Goal: Task Accomplishment & Management: Use online tool/utility

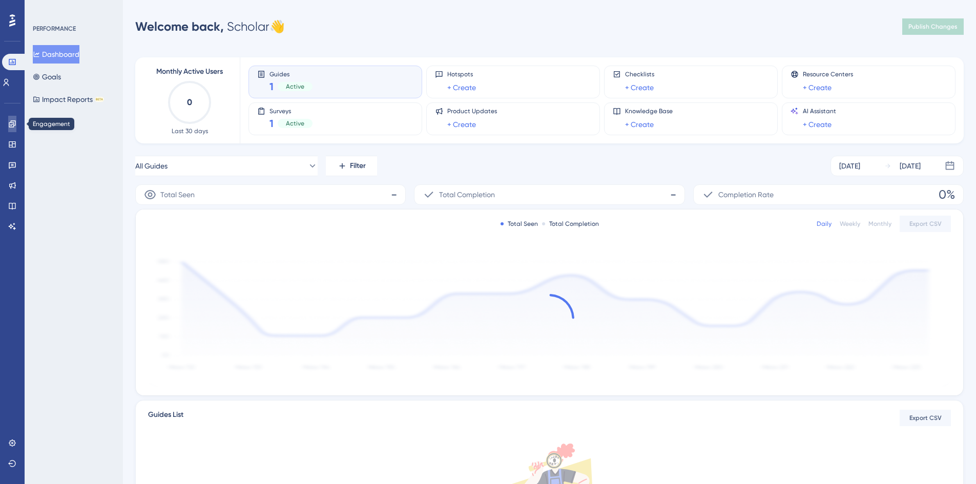
click at [14, 123] on icon at bounding box center [12, 123] width 7 height 7
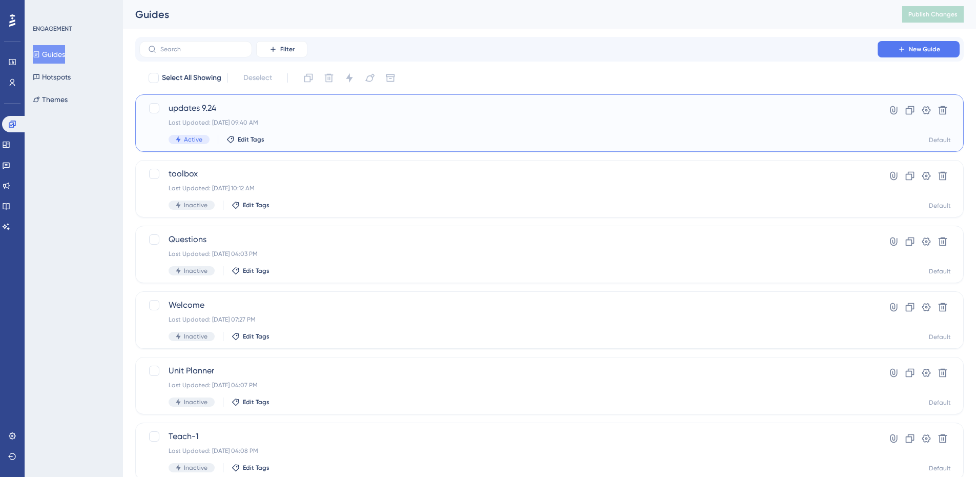
click at [395, 131] on div "updates 9.24 Last Updated: Sep 25 2025, 09:40 AM Active Edit Tags" at bounding box center [509, 123] width 680 height 42
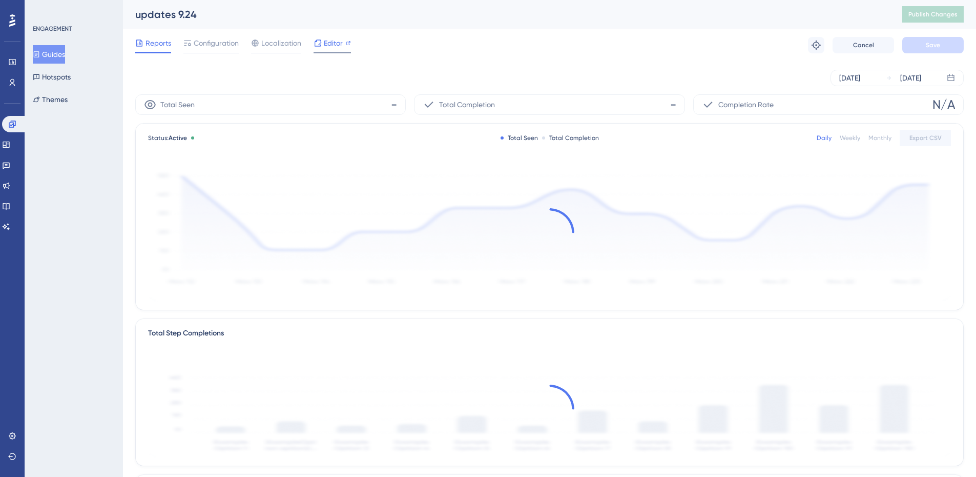
click at [330, 47] on span "Editor" at bounding box center [333, 43] width 19 height 12
click at [939, 12] on span "Publish Changes" at bounding box center [933, 14] width 49 height 8
click at [224, 47] on span "Configuration" at bounding box center [216, 43] width 45 height 12
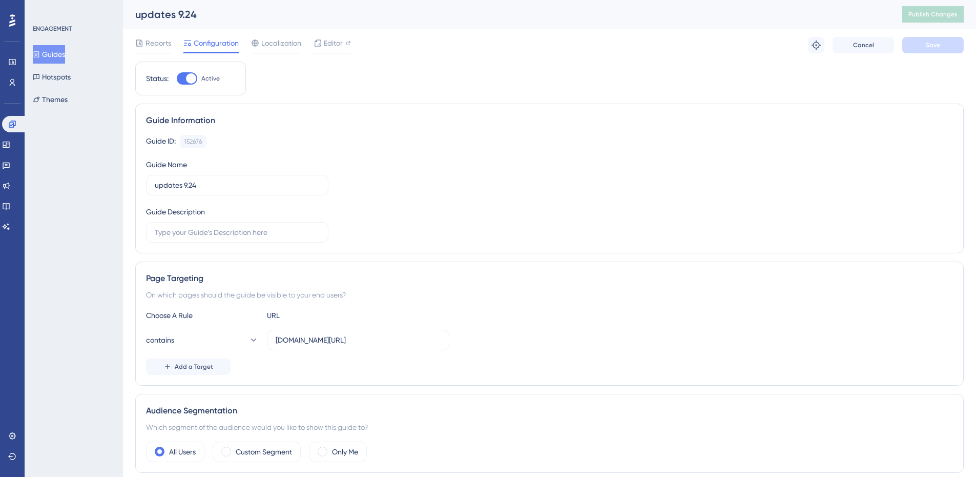
click at [521, 158] on div "Guide ID: 152676 Copy Guide Name updates 9.24 Guide Description" at bounding box center [549, 189] width 807 height 108
click at [338, 43] on span "Editor" at bounding box center [333, 43] width 19 height 12
